Goal: Information Seeking & Learning: Understand process/instructions

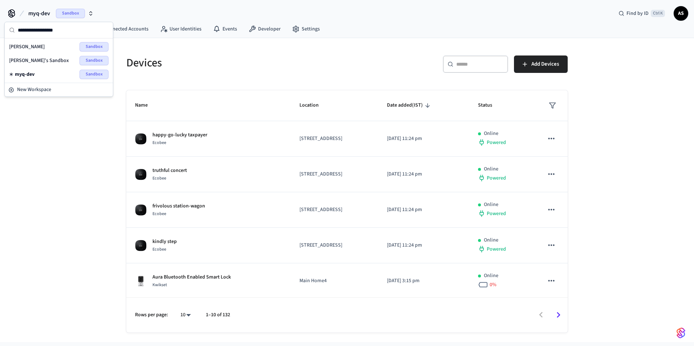
click at [46, 62] on div "[PERSON_NAME]'s Sandbox Sandbox" at bounding box center [58, 60] width 99 height 9
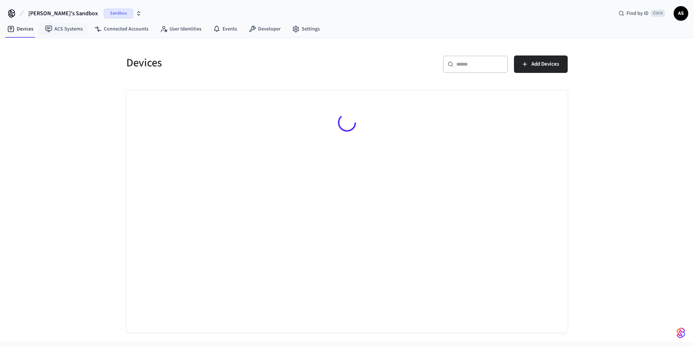
click at [53, 7] on button "[PERSON_NAME]'s Sandbox Sandbox" at bounding box center [85, 13] width 118 height 15
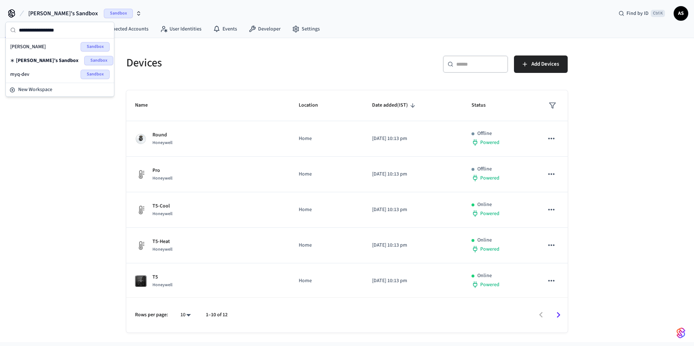
click at [37, 76] on div "myq-dev Sandbox" at bounding box center [59, 74] width 99 height 9
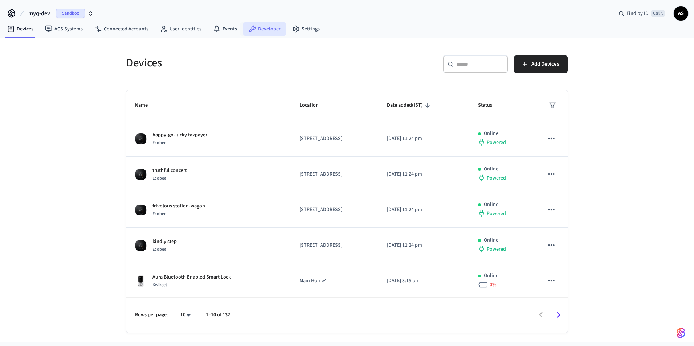
click at [261, 29] on link "Developer" at bounding box center [265, 29] width 44 height 13
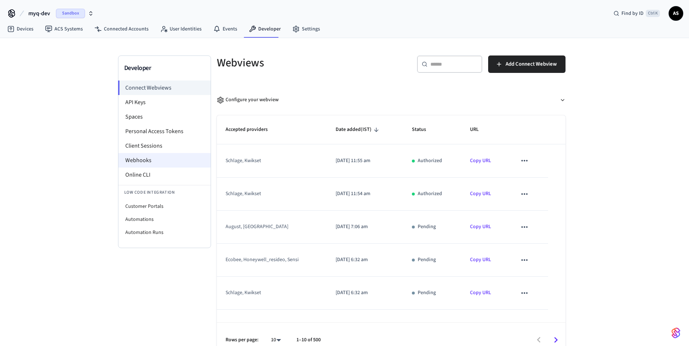
click at [144, 162] on li "Webhooks" at bounding box center [164, 160] width 92 height 15
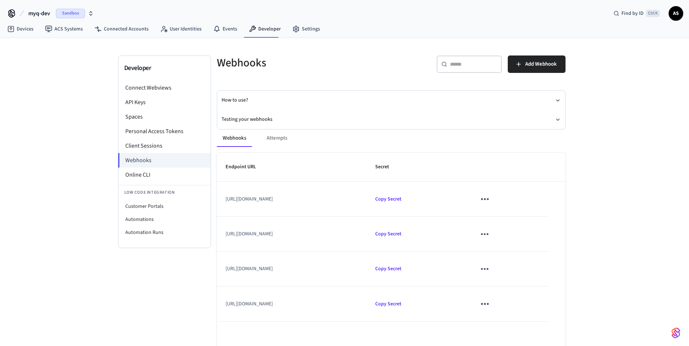
click at [329, 71] on div "Webhooks" at bounding box center [297, 63] width 179 height 32
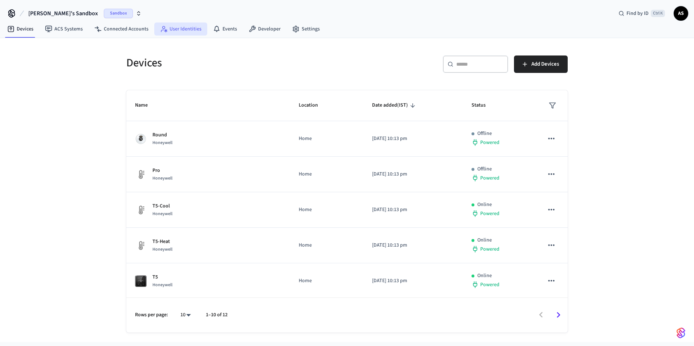
click at [175, 31] on link "User Identities" at bounding box center [180, 29] width 53 height 13
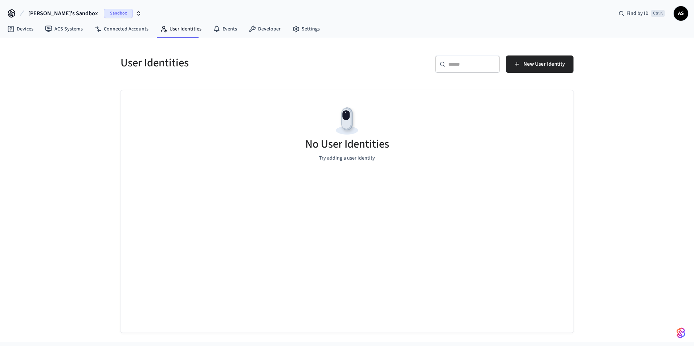
click at [56, 14] on span "[PERSON_NAME]'s Sandbox" at bounding box center [63, 13] width 70 height 9
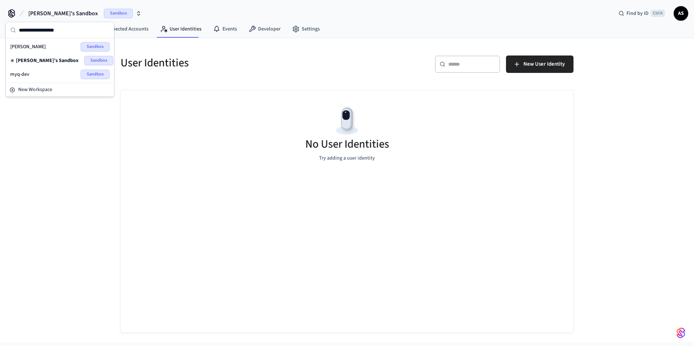
click at [55, 78] on div "myq-dev Sandbox" at bounding box center [59, 74] width 99 height 9
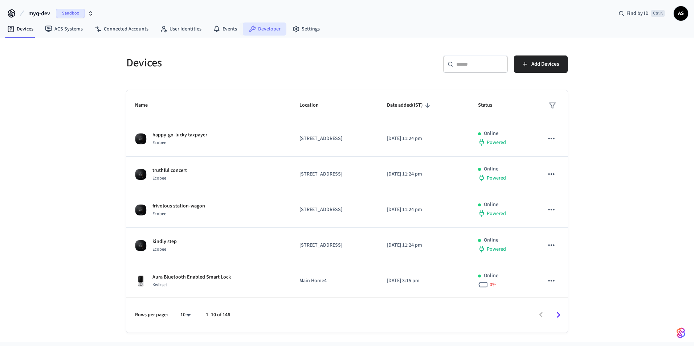
click at [252, 26] on icon at bounding box center [252, 28] width 7 height 7
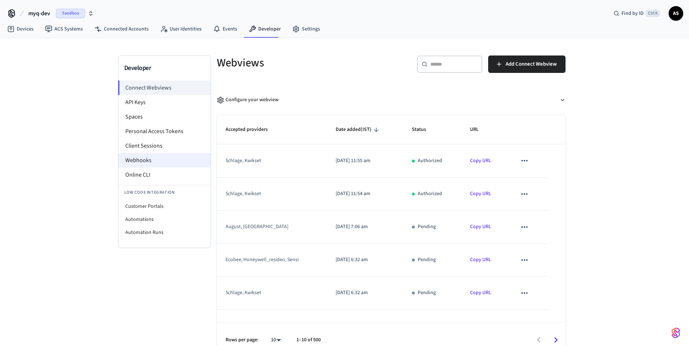
click at [140, 163] on li "Webhooks" at bounding box center [164, 160] width 92 height 15
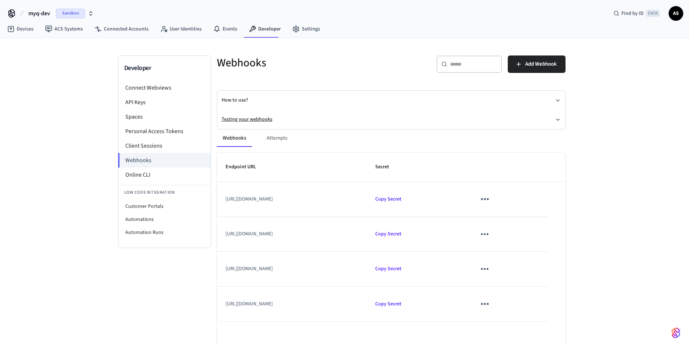
click at [255, 119] on button "Testing your webhooks" at bounding box center [390, 119] width 339 height 19
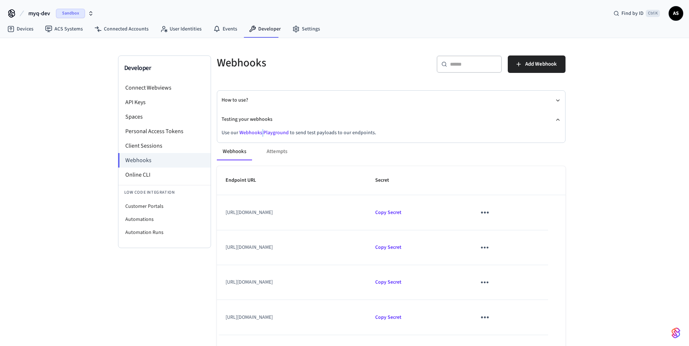
click at [262, 132] on link "Webhooks Playground" at bounding box center [263, 132] width 49 height 7
